Goal: Task Accomplishment & Management: Manage account settings

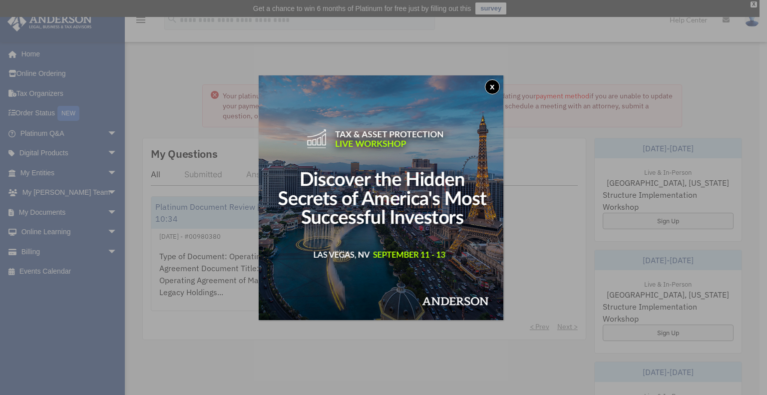
click at [497, 87] on button "x" at bounding box center [492, 86] width 15 height 15
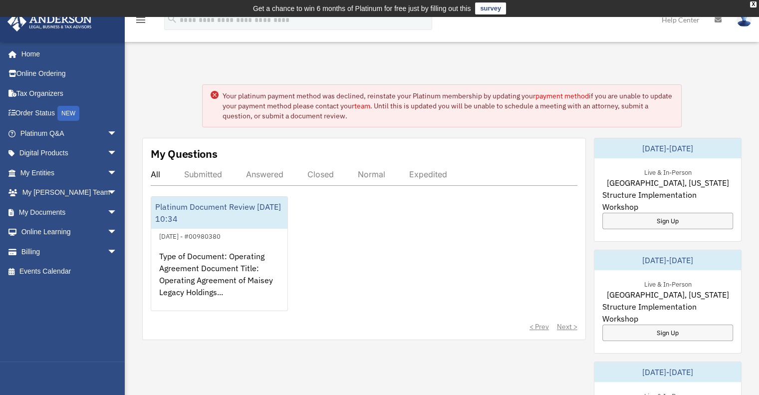
click at [429, 129] on div "Your platinum payment method was declined, reinstate your Platinum membership b…" at bounding box center [441, 392] width 649 height 667
click at [559, 95] on link "payment method" at bounding box center [562, 95] width 53 height 9
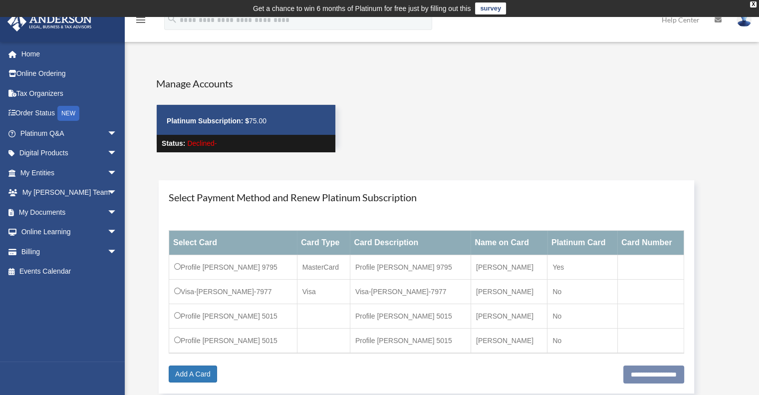
click at [195, 364] on div "Select Card Card Type Card Description Name on Card Platinum Card Card Number P…" at bounding box center [427, 291] width 516 height 147
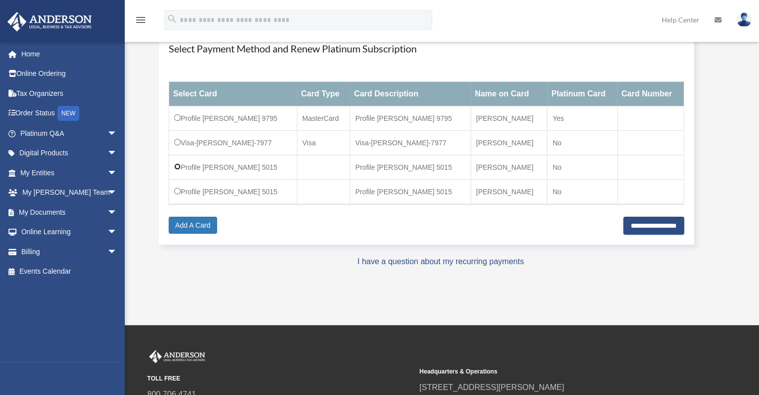
scroll to position [150, 0]
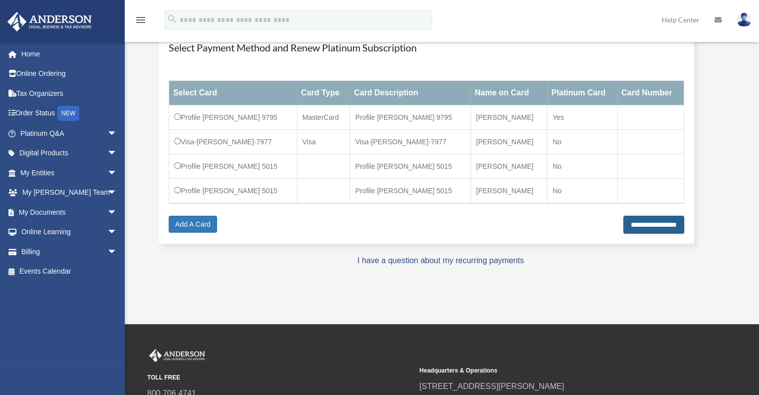
click at [642, 222] on input "**********" at bounding box center [653, 225] width 61 height 18
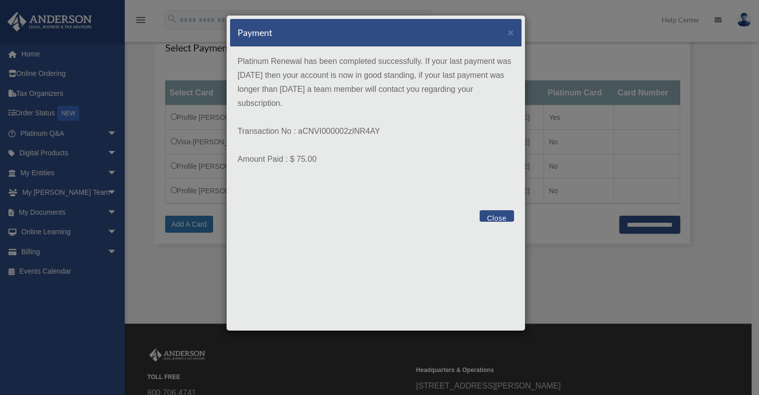
click at [500, 218] on button "Close" at bounding box center [497, 215] width 34 height 11
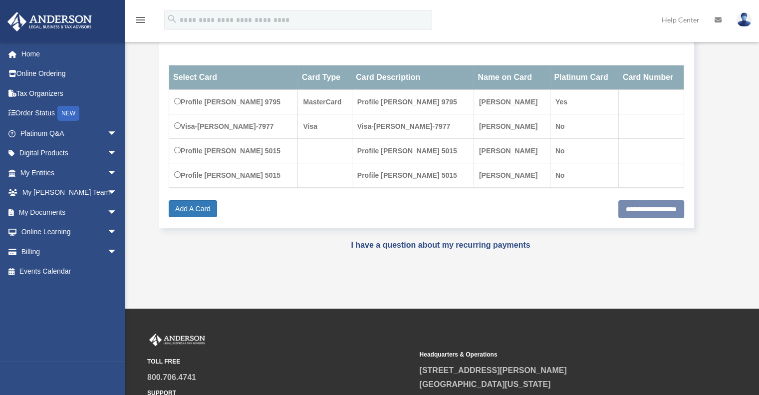
scroll to position [167, 0]
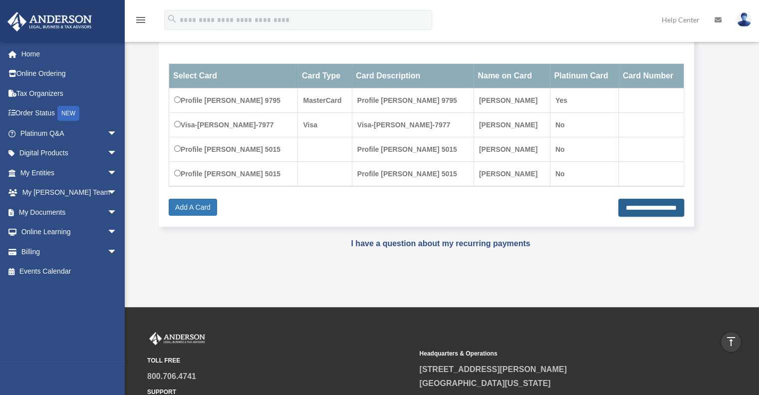
click at [642, 208] on input "**********" at bounding box center [651, 208] width 66 height 18
type input "**********"
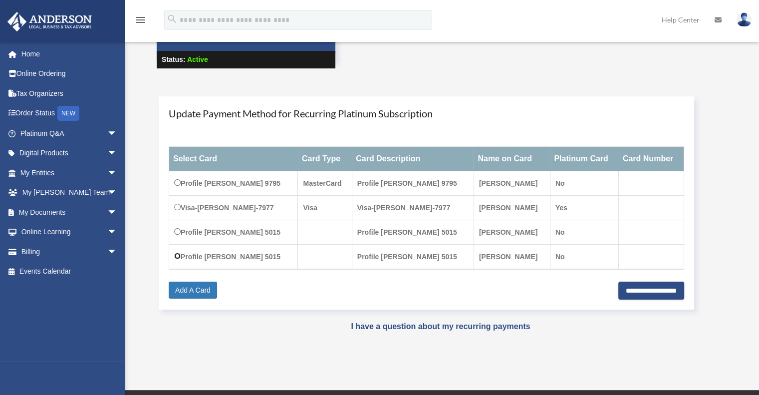
scroll to position [100, 0]
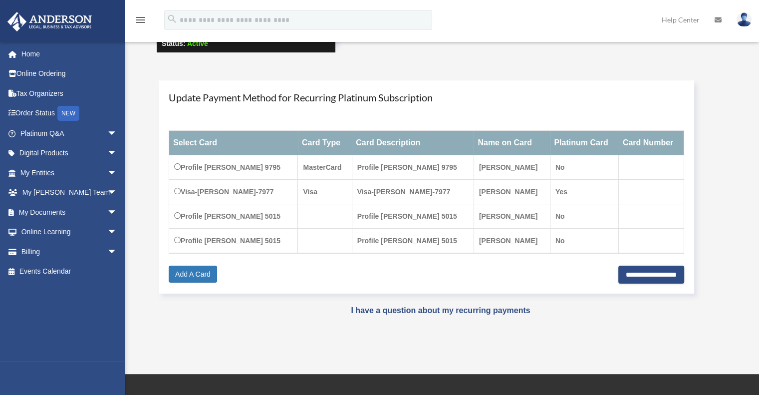
click at [139, 92] on strong "Payment × Close Update Payment Method for Recurring Platinum Subscription Selec…" at bounding box center [441, 186] width 612 height 233
click at [26, 116] on link "Order Status NEW" at bounding box center [69, 113] width 125 height 20
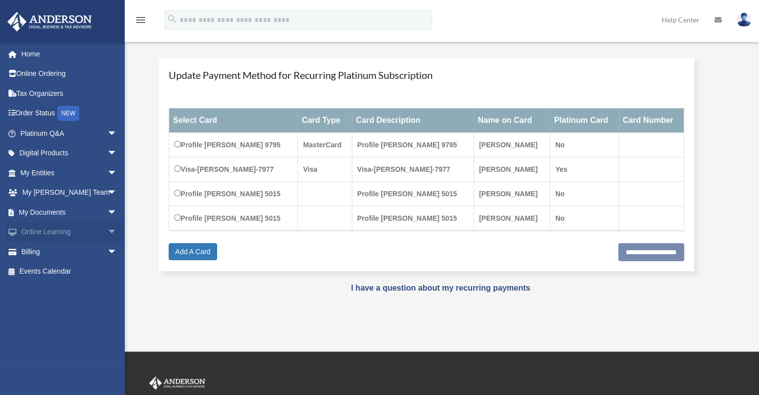
scroll to position [117, 0]
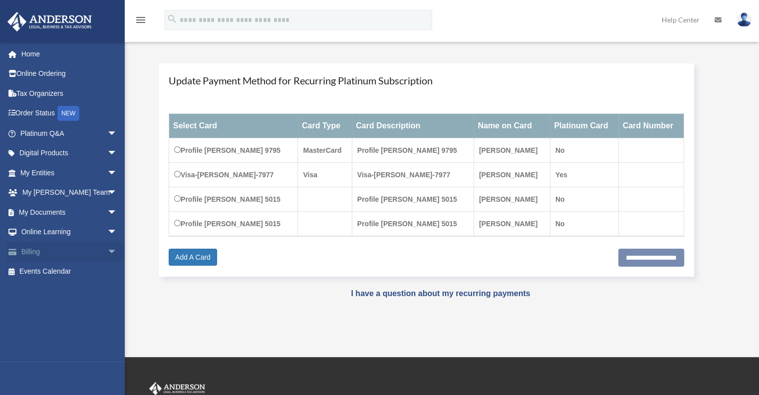
click at [25, 251] on link "Billing arrow_drop_down" at bounding box center [69, 252] width 125 height 20
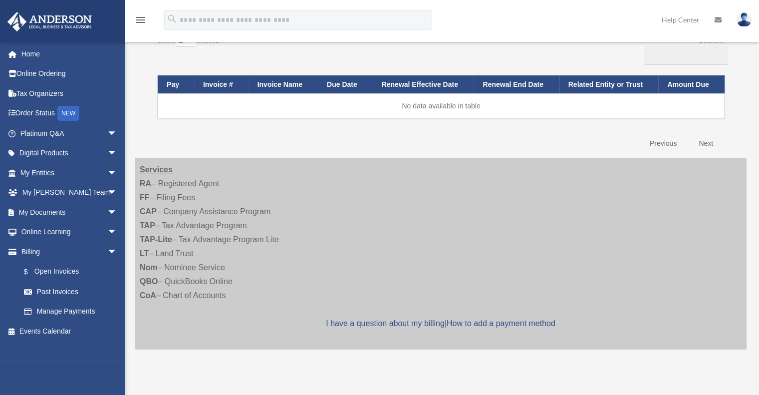
scroll to position [150, 0]
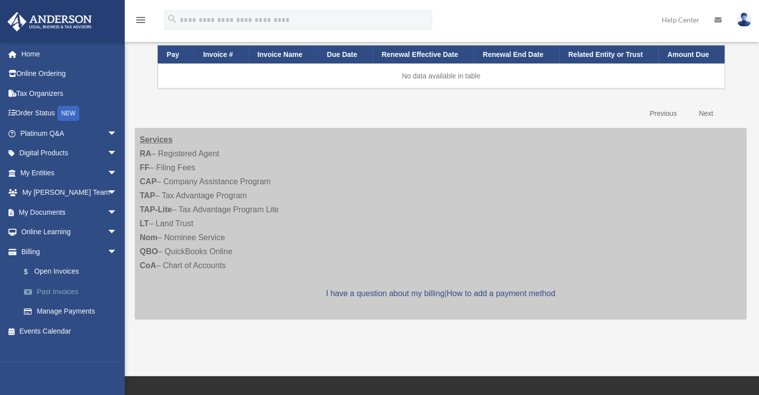
click at [61, 294] on link "Past Invoices" at bounding box center [73, 292] width 118 height 20
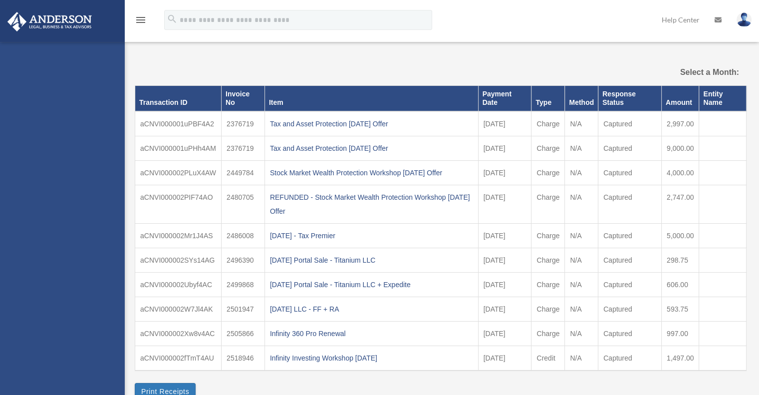
select select
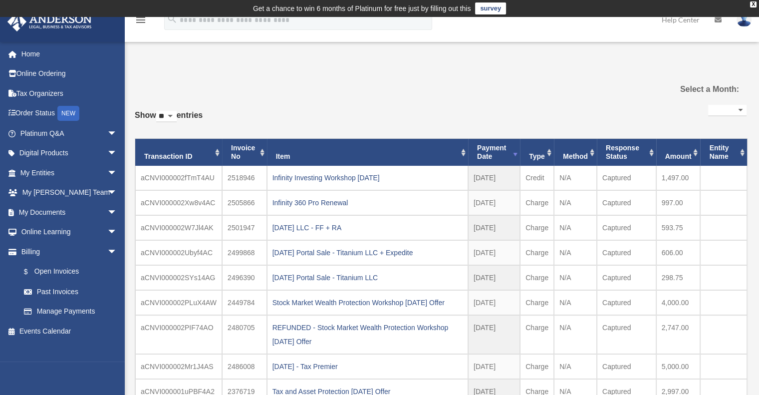
click at [440, 105] on div "**********" at bounding box center [441, 282] width 612 height 361
click at [31, 52] on link "Home" at bounding box center [69, 54] width 125 height 20
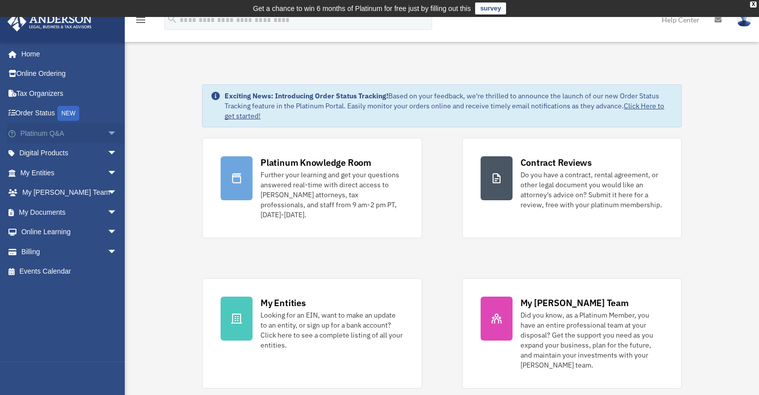
click at [107, 134] on span "arrow_drop_down" at bounding box center [117, 133] width 20 height 20
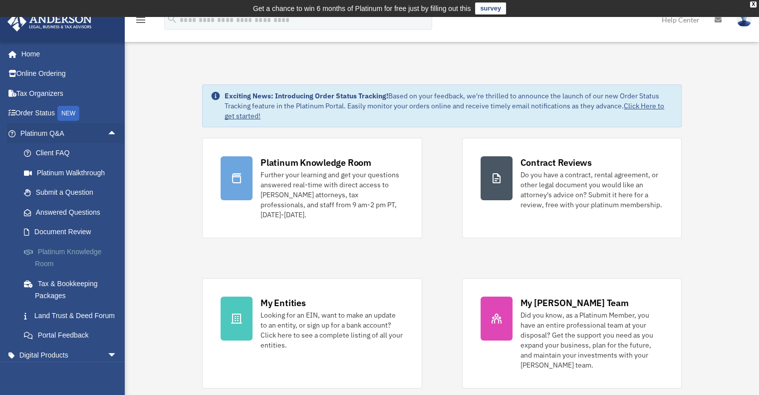
click at [85, 251] on link "Platinum Knowledge Room" at bounding box center [73, 258] width 118 height 32
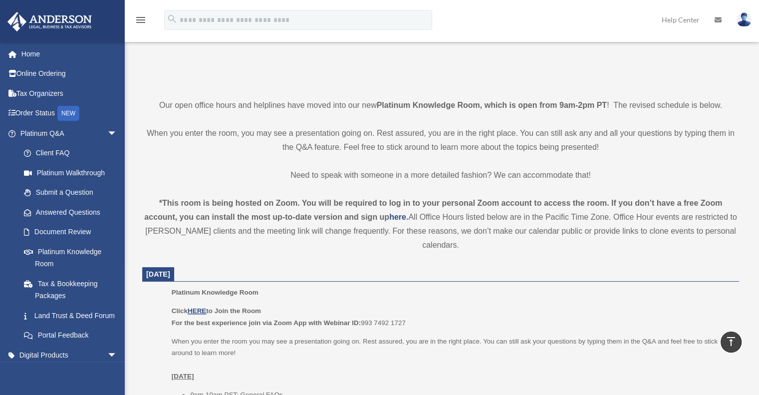
scroll to position [300, 0]
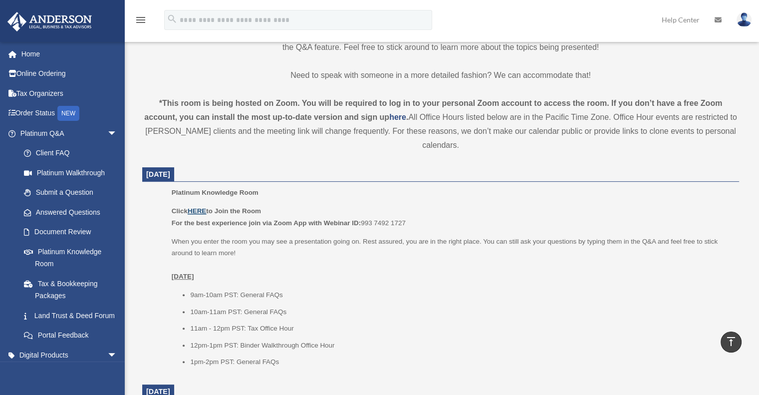
click at [204, 212] on u "HERE" at bounding box center [197, 210] width 18 height 7
